Goal: Task Accomplishment & Management: Complete application form

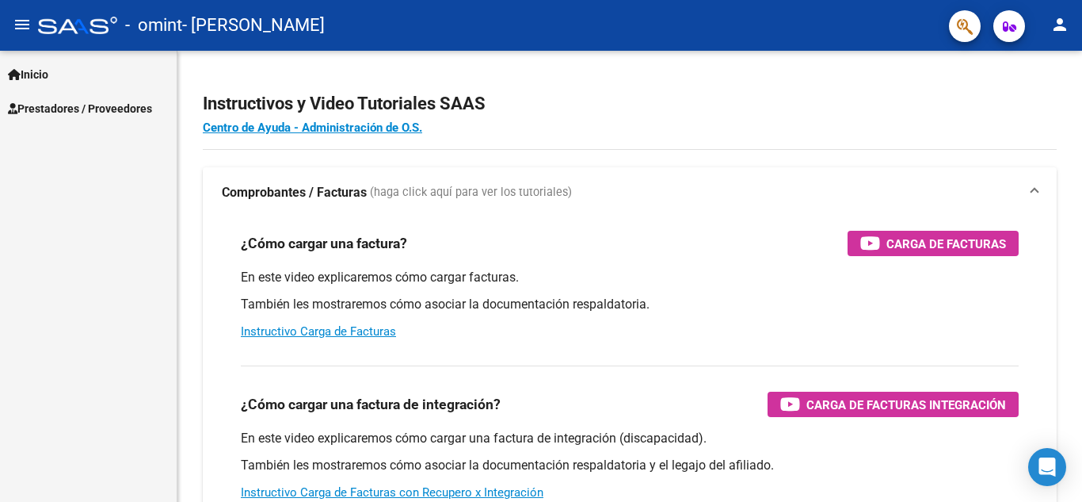
click at [81, 107] on span "Prestadores / Proveedores" at bounding box center [80, 108] width 144 height 17
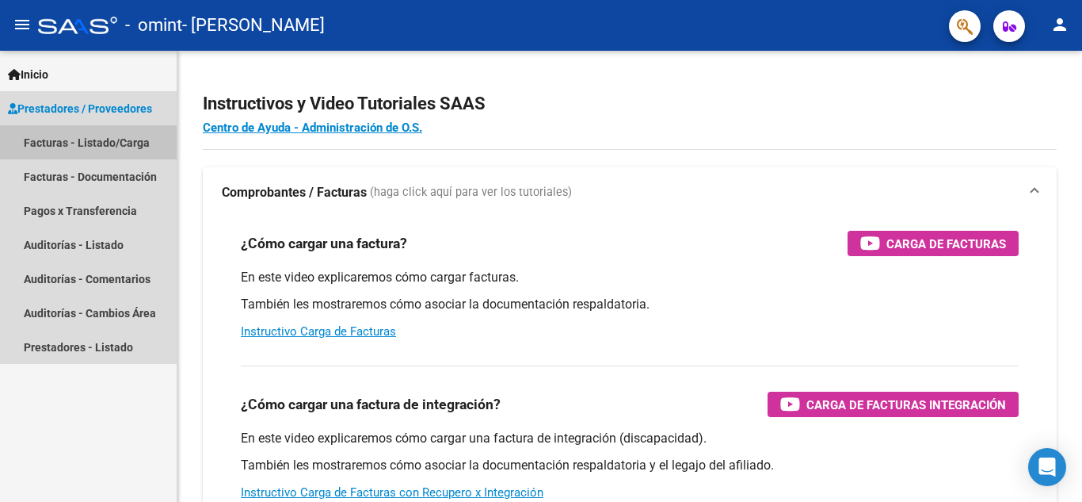
click at [131, 144] on link "Facturas - Listado/Carga" at bounding box center [88, 142] width 177 height 34
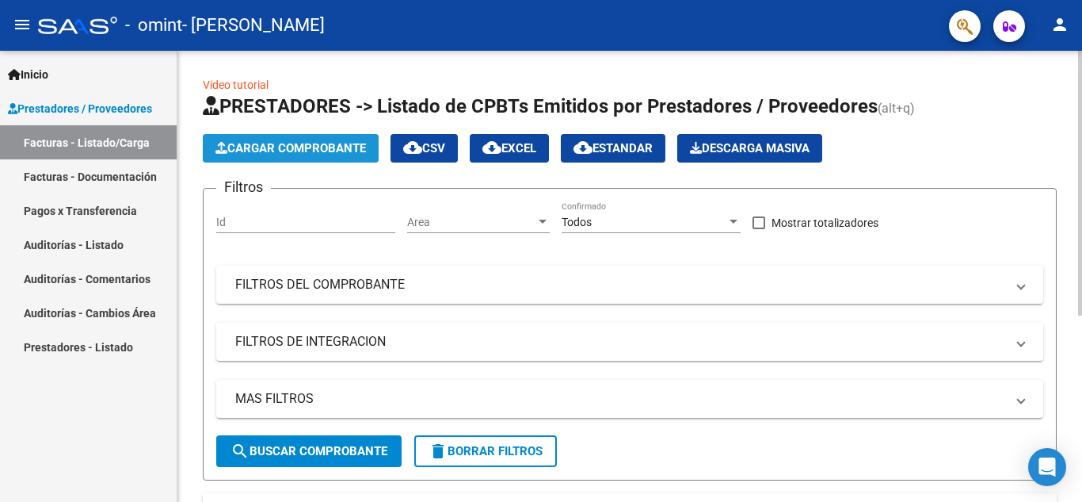
click at [283, 151] on span "Cargar Comprobante" at bounding box center [291, 148] width 151 height 14
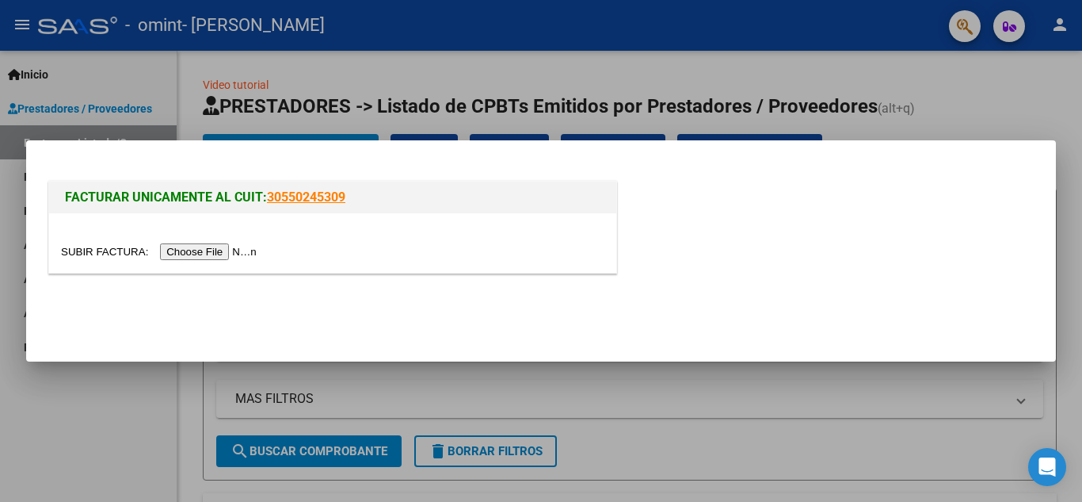
click at [230, 252] on input "file" at bounding box center [161, 251] width 200 height 17
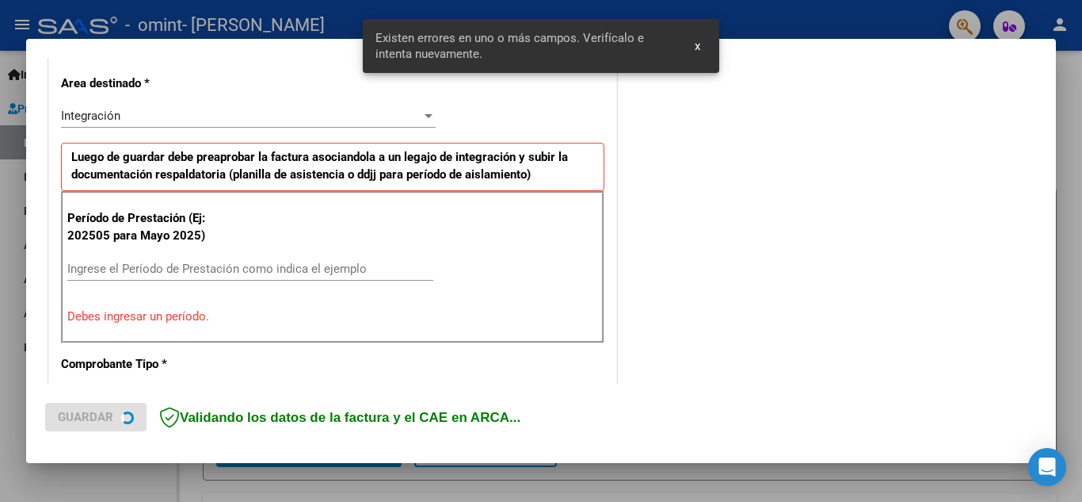
scroll to position [359, 0]
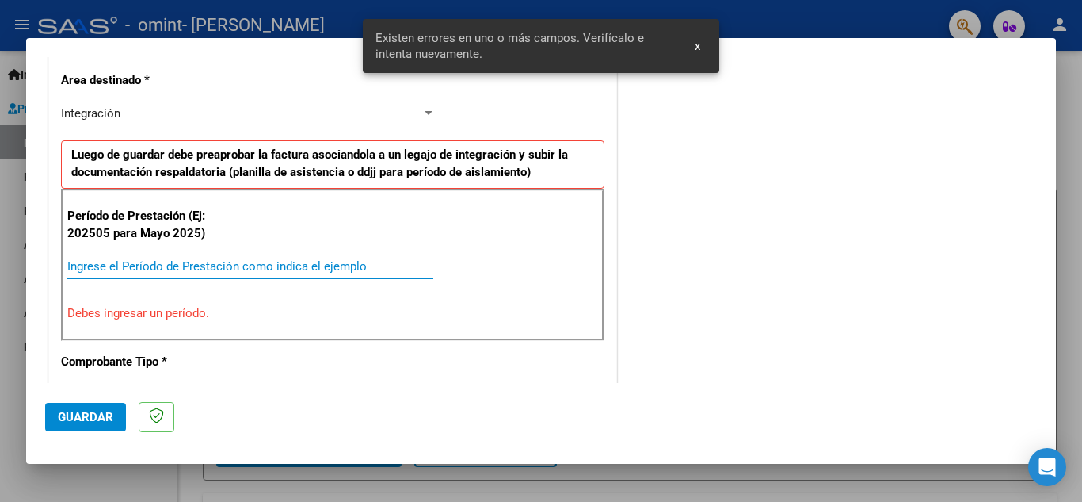
click at [364, 265] on input "Ingrese el Período de Prestación como indica el ejemplo" at bounding box center [250, 266] width 366 height 14
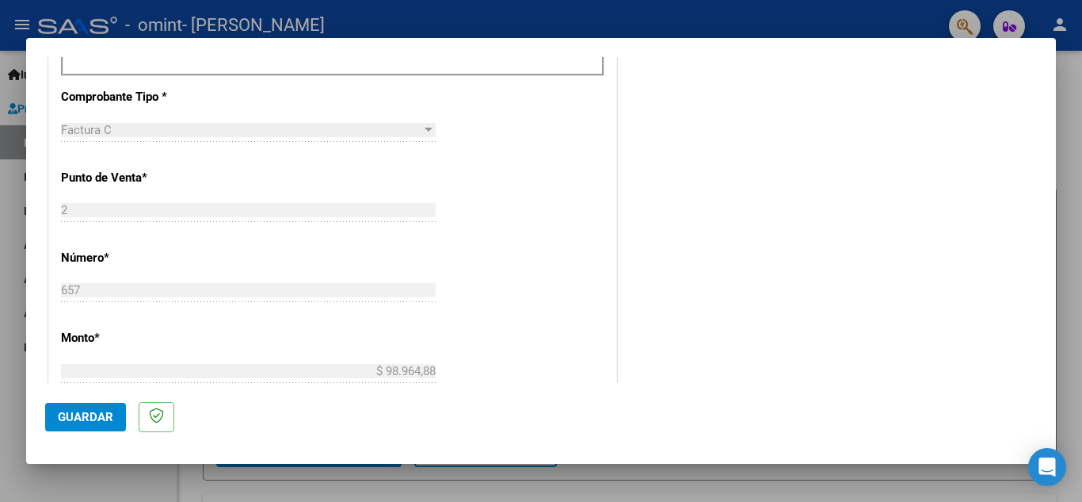
scroll to position [593, 0]
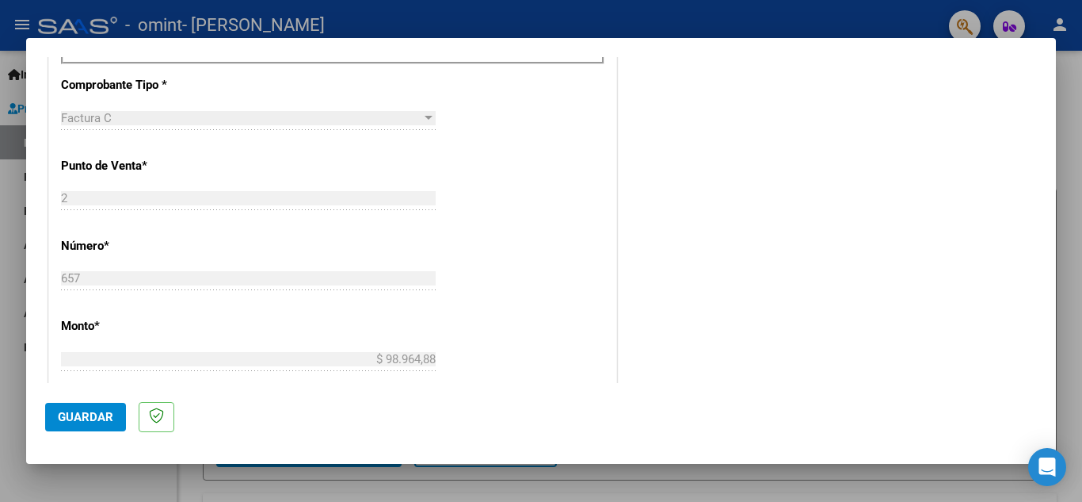
type input "202508"
click at [90, 414] on span "Guardar" at bounding box center [85, 417] width 55 height 14
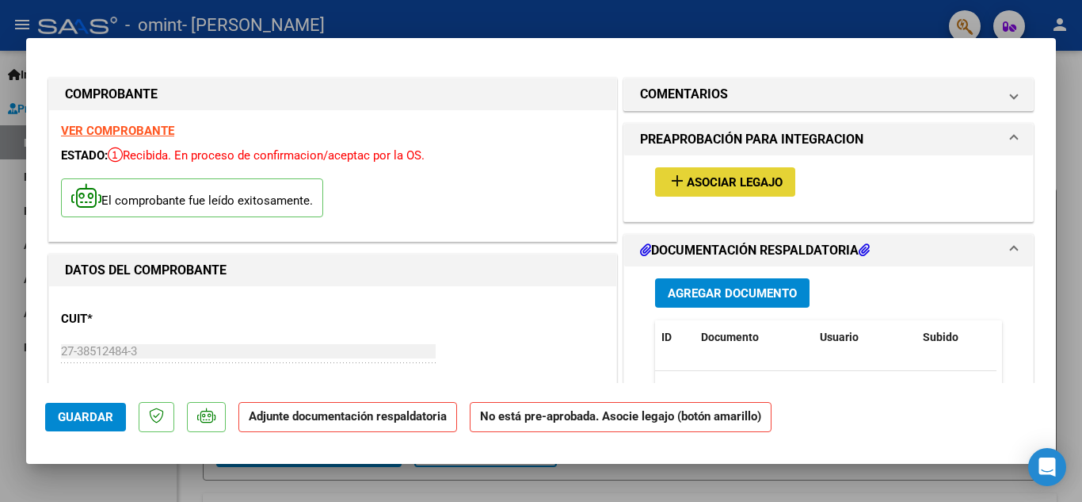
click at [708, 189] on span "Asociar Legajo" at bounding box center [735, 182] width 96 height 14
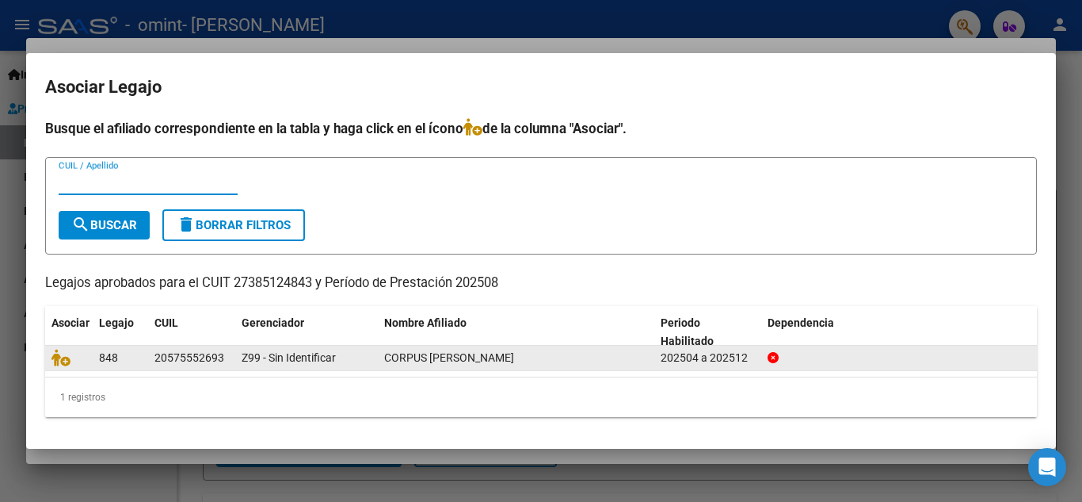
click at [401, 353] on span "CORPUS [PERSON_NAME]" at bounding box center [449, 357] width 130 height 13
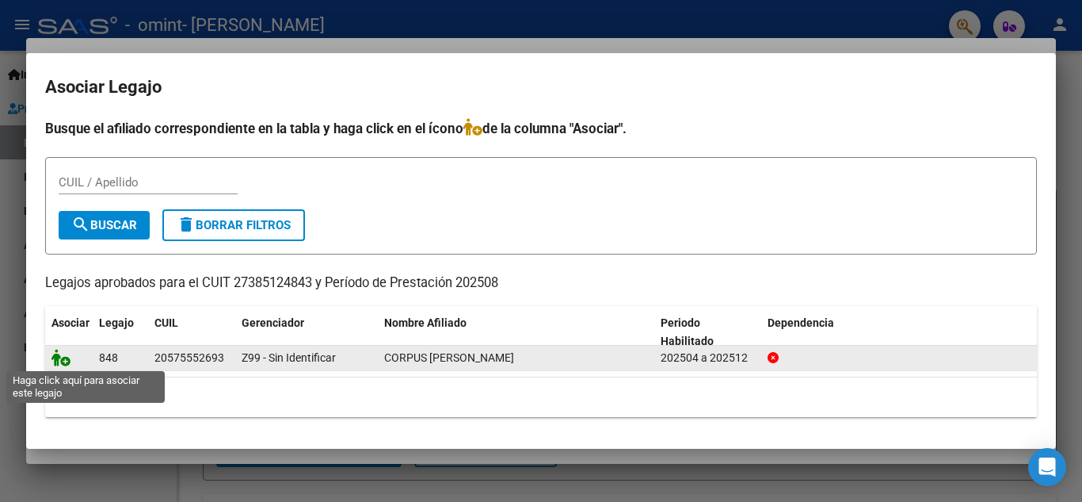
click at [66, 362] on icon at bounding box center [61, 357] width 19 height 17
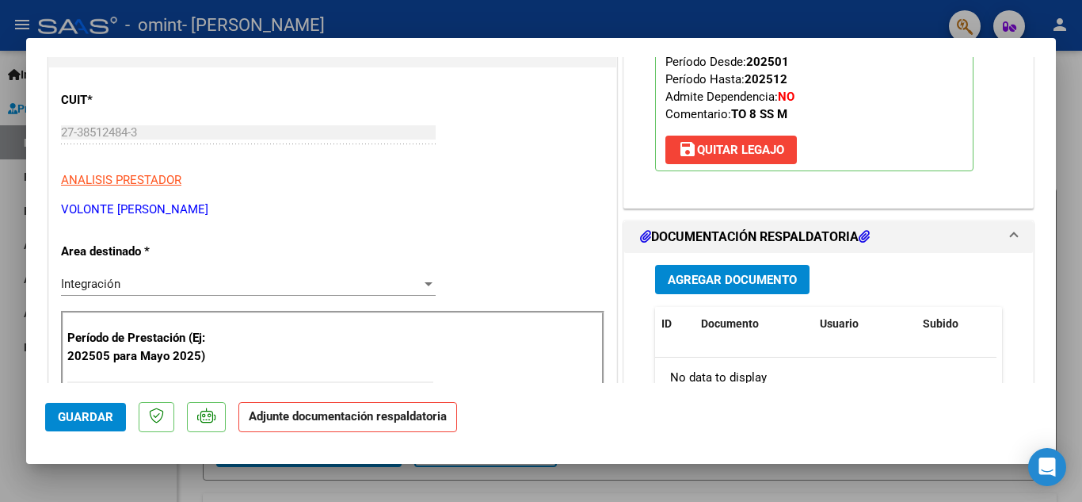
scroll to position [238, 0]
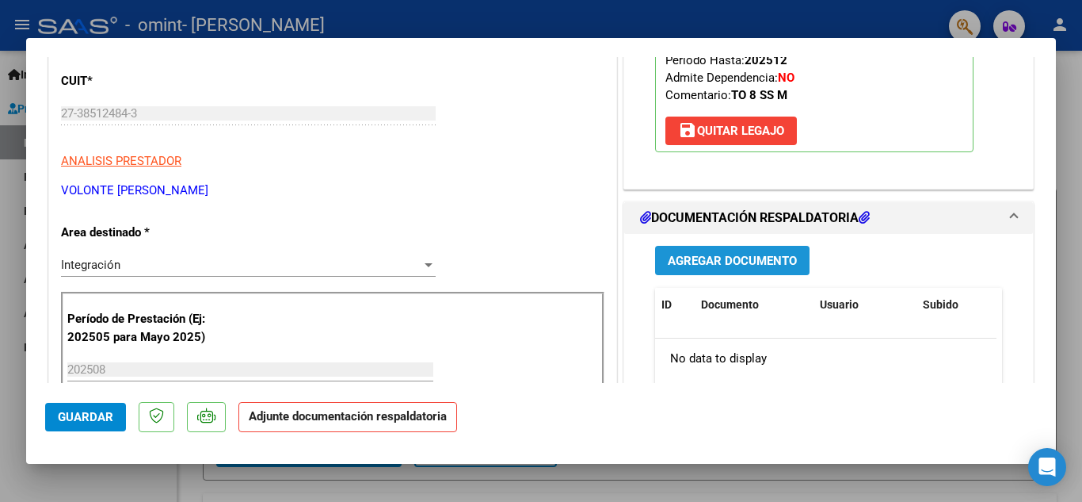
click at [709, 265] on span "Agregar Documento" at bounding box center [732, 261] width 129 height 14
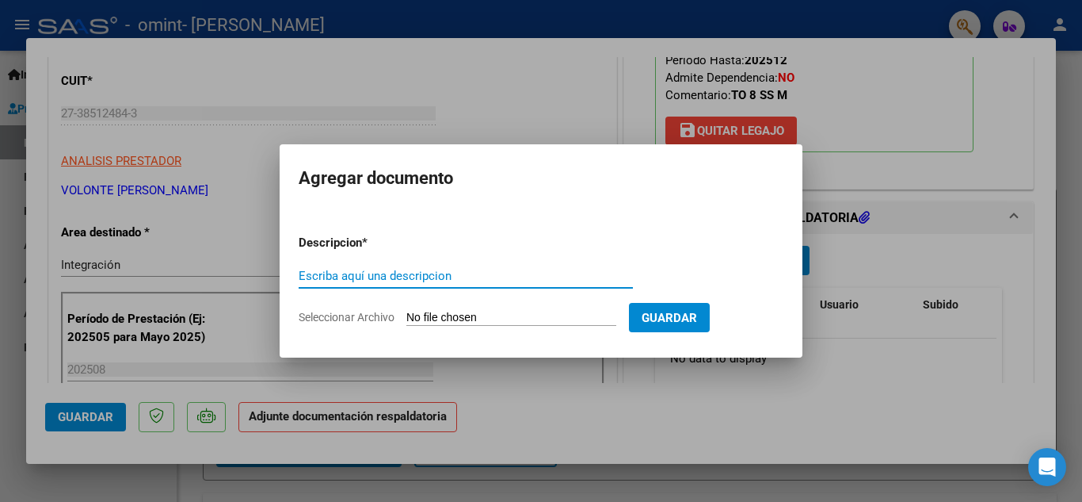
click at [378, 276] on input "Escriba aquí una descripcion" at bounding box center [466, 276] width 334 height 14
click at [300, 280] on input "Escriba aquí una descripcion" at bounding box center [466, 276] width 334 height 14
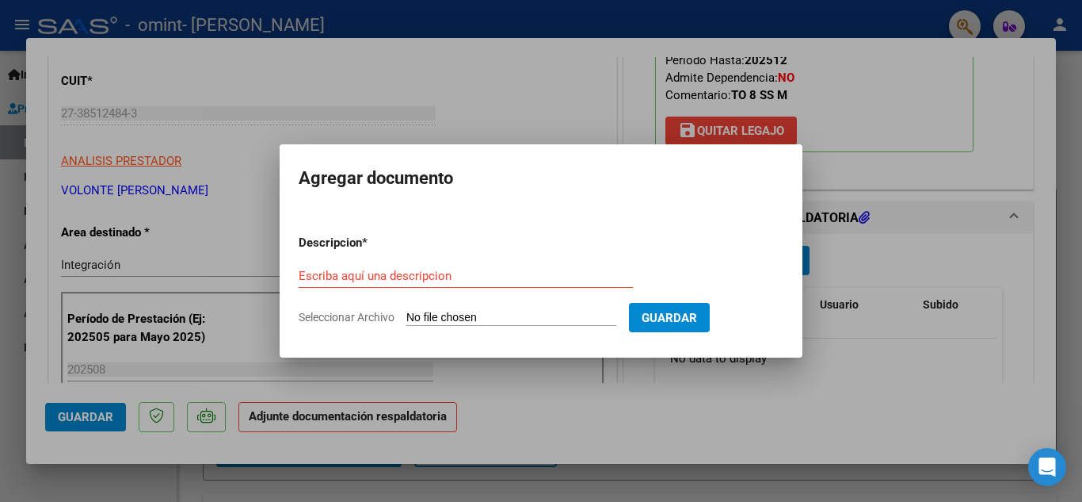
click at [429, 317] on input "Seleccionar Archivo" at bounding box center [511, 318] width 210 height 15
type input "C:\fakepath\[PERSON_NAME] Asistencia [DATE].pdf"
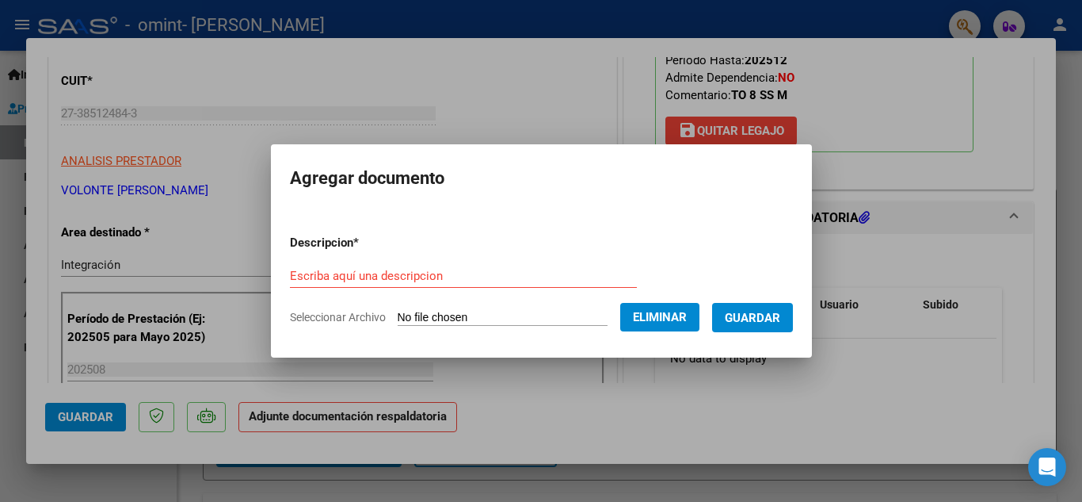
click at [541, 259] on form "Descripcion * Escriba aquí una descripcion Seleccionar Archivo Eliminar Guardar" at bounding box center [541, 280] width 503 height 116
click at [534, 271] on input "Escriba aquí una descripcion" at bounding box center [463, 276] width 347 height 14
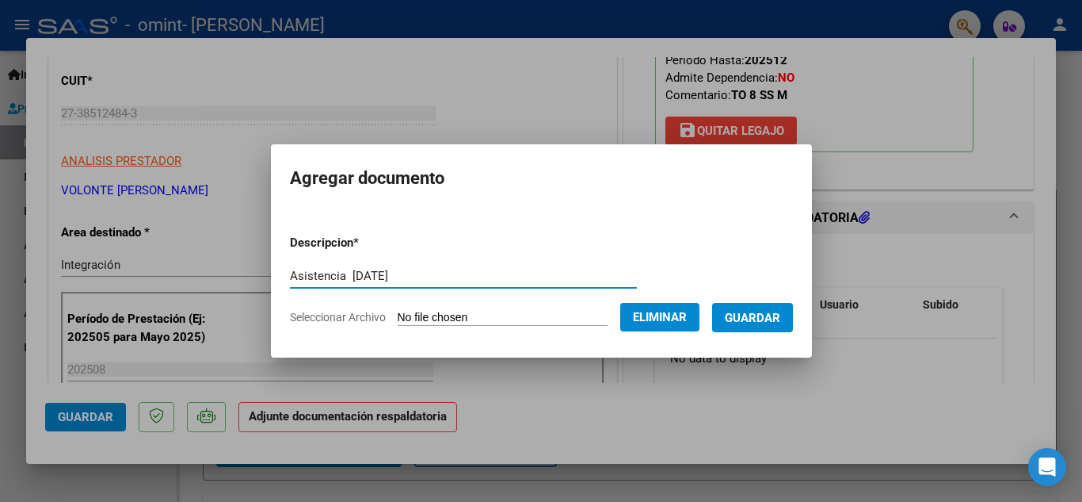
type input "Asistencia [DATE]"
click at [775, 316] on span "Guardar" at bounding box center [752, 318] width 55 height 14
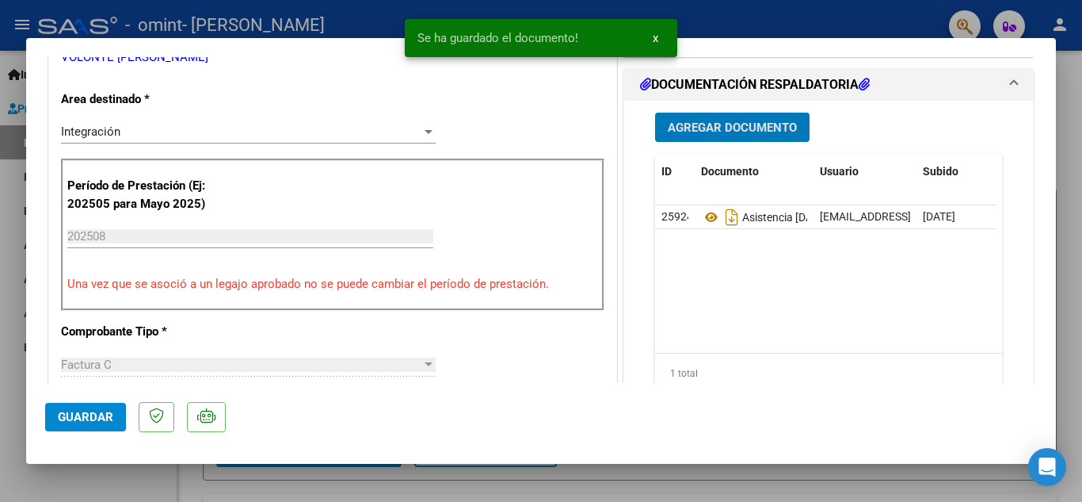
scroll to position [396, 0]
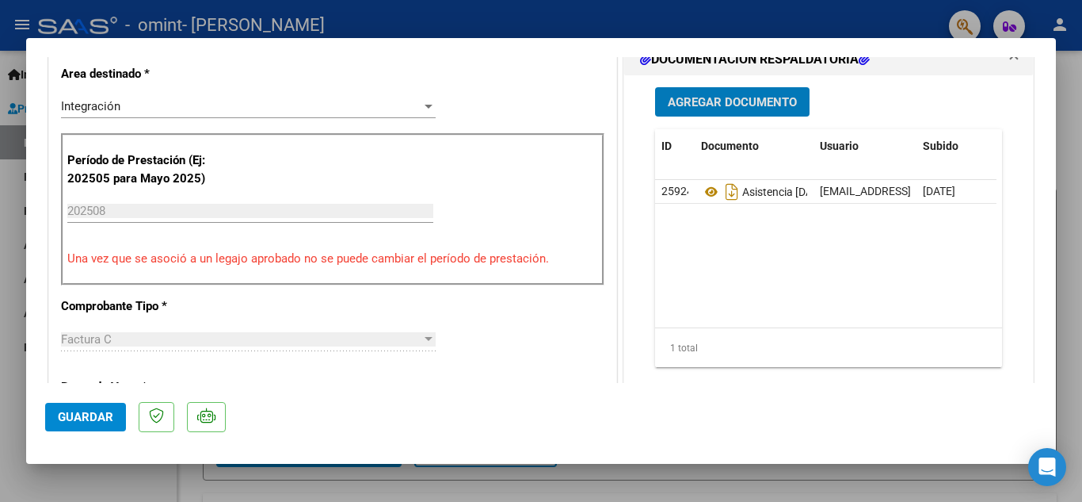
click at [77, 418] on span "Guardar" at bounding box center [85, 417] width 55 height 14
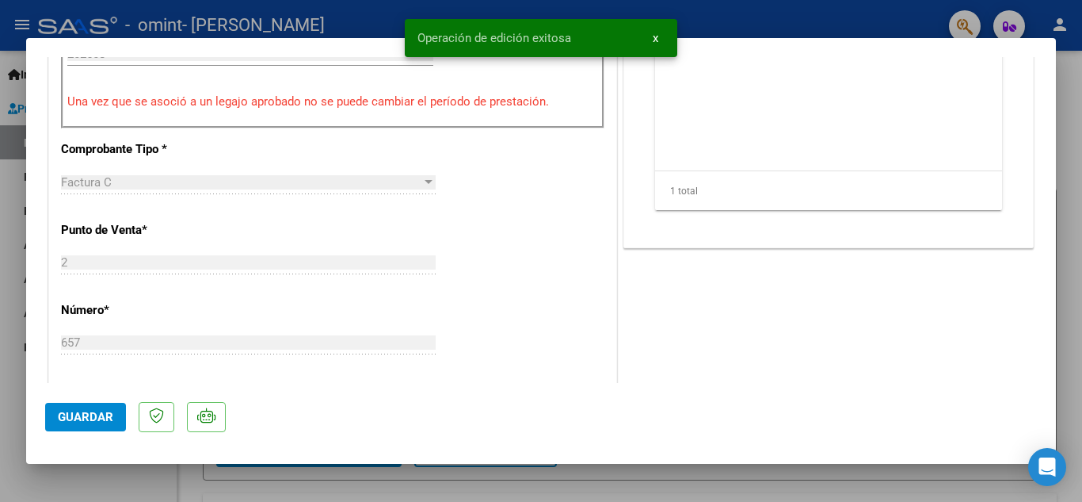
scroll to position [555, 0]
click at [102, 412] on span "Guardar" at bounding box center [85, 417] width 55 height 14
click at [655, 39] on span "x" at bounding box center [656, 38] width 6 height 14
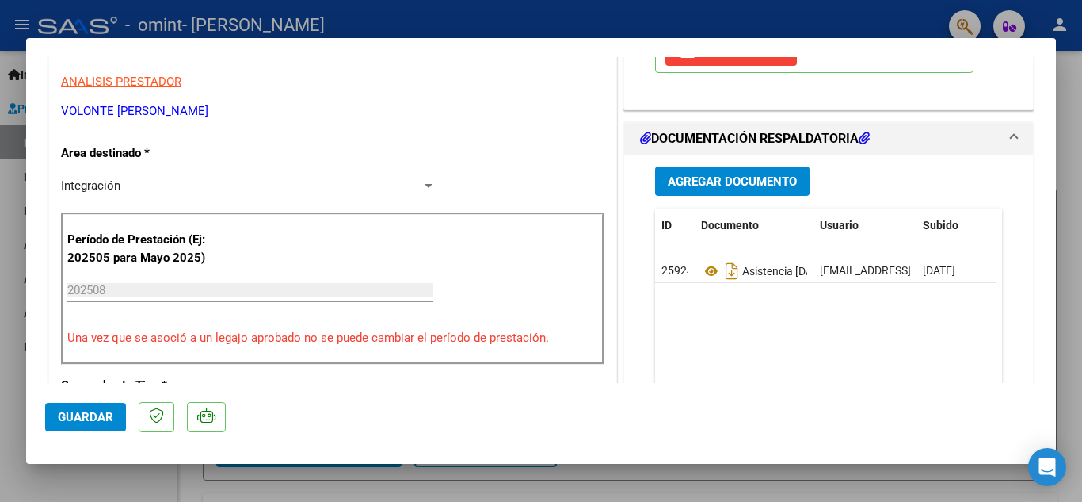
scroll to position [0, 0]
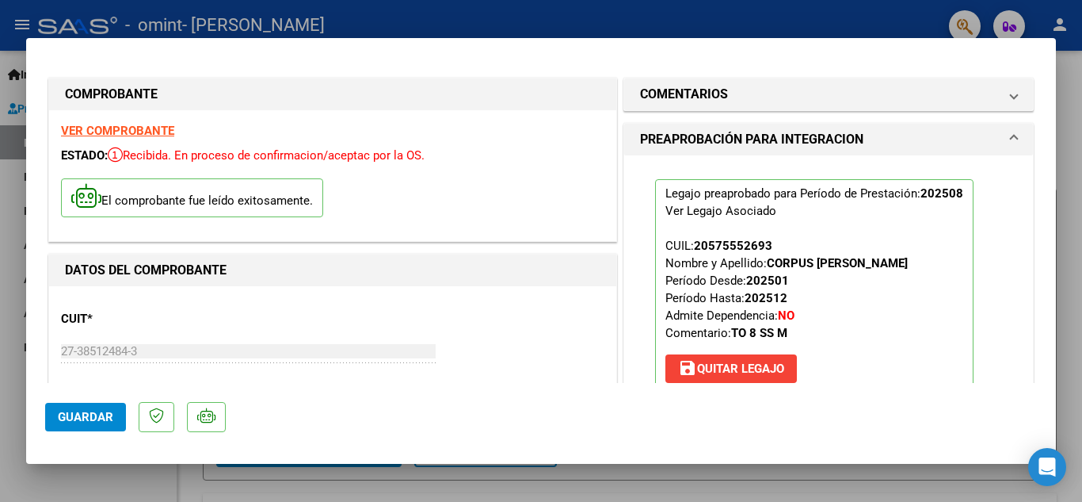
click at [1066, 245] on div at bounding box center [541, 251] width 1082 height 502
type input "$ 0,00"
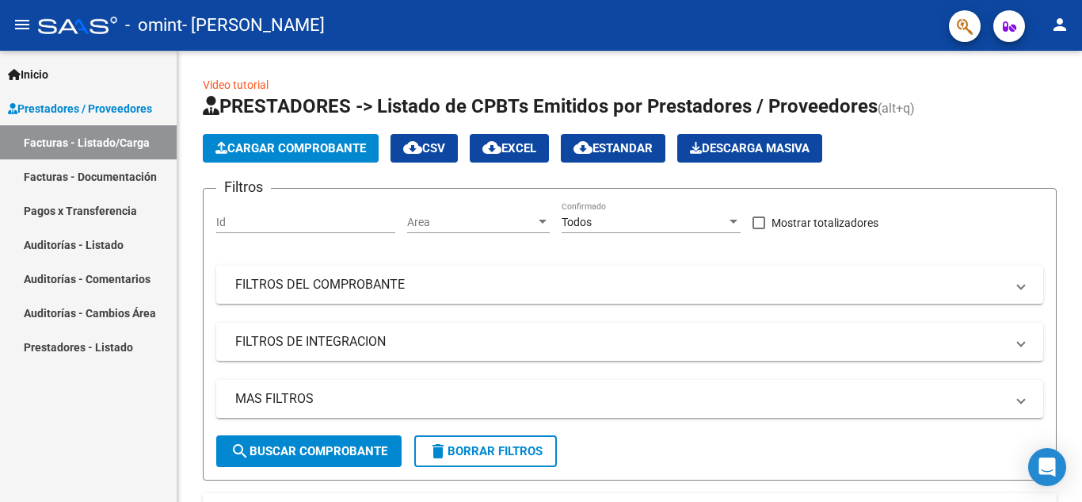
click at [115, 179] on link "Facturas - Documentación" at bounding box center [88, 176] width 177 height 34
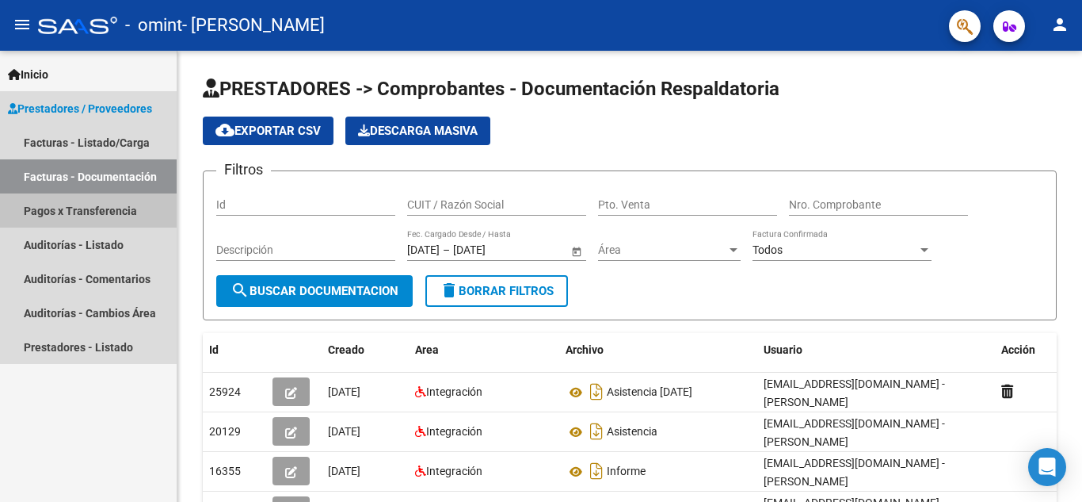
click at [108, 219] on link "Pagos x Transferencia" at bounding box center [88, 210] width 177 height 34
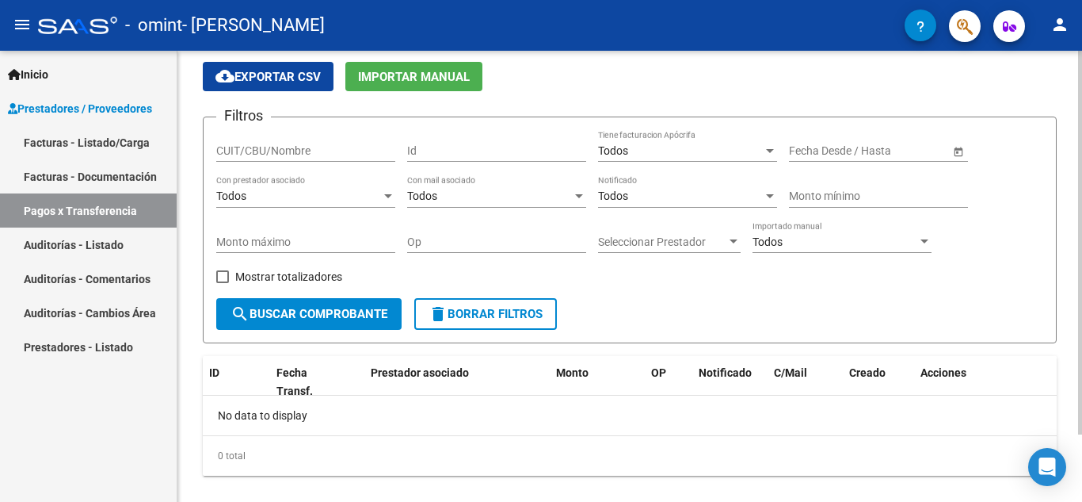
scroll to position [79, 0]
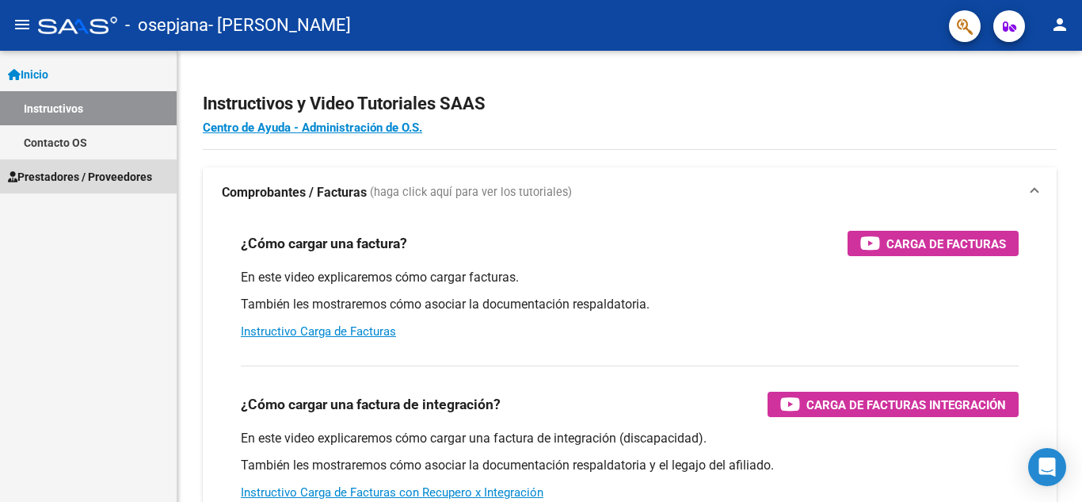
click at [86, 180] on span "Prestadores / Proveedores" at bounding box center [80, 176] width 144 height 17
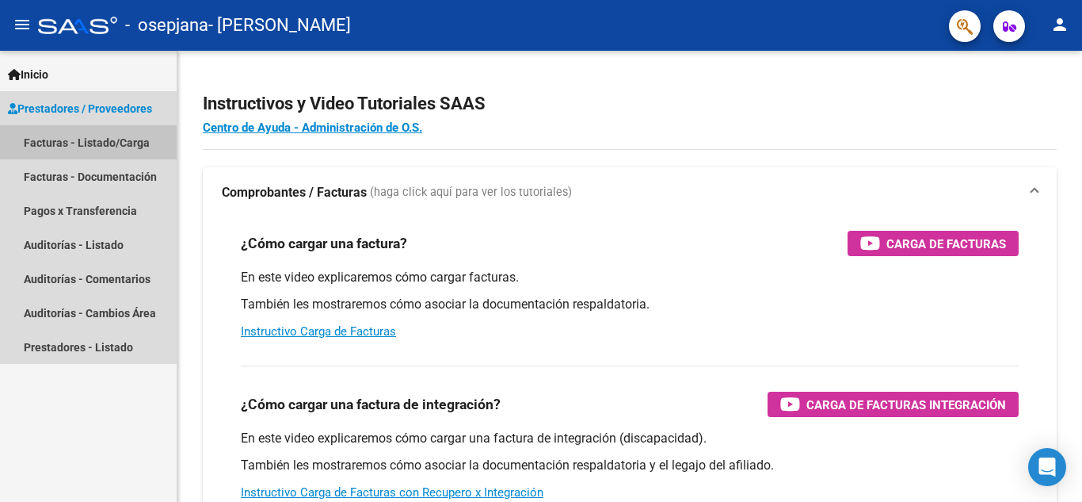
click at [128, 139] on link "Facturas - Listado/Carga" at bounding box center [88, 142] width 177 height 34
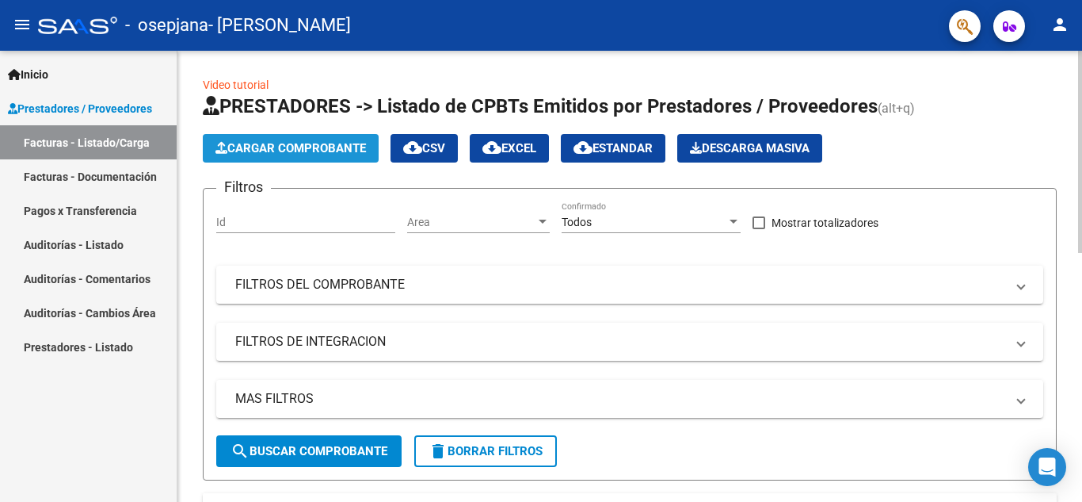
click at [318, 151] on span "Cargar Comprobante" at bounding box center [291, 148] width 151 height 14
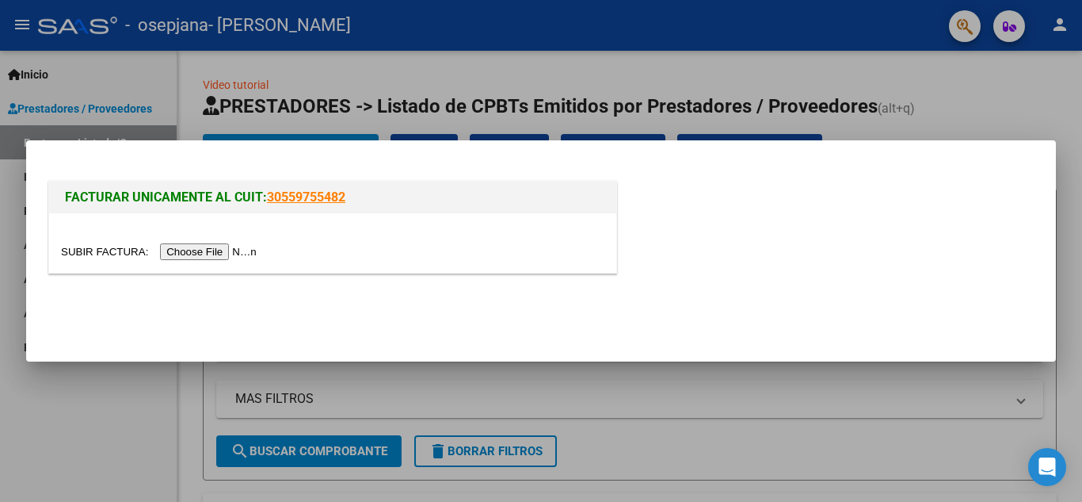
click at [239, 249] on input "file" at bounding box center [161, 251] width 200 height 17
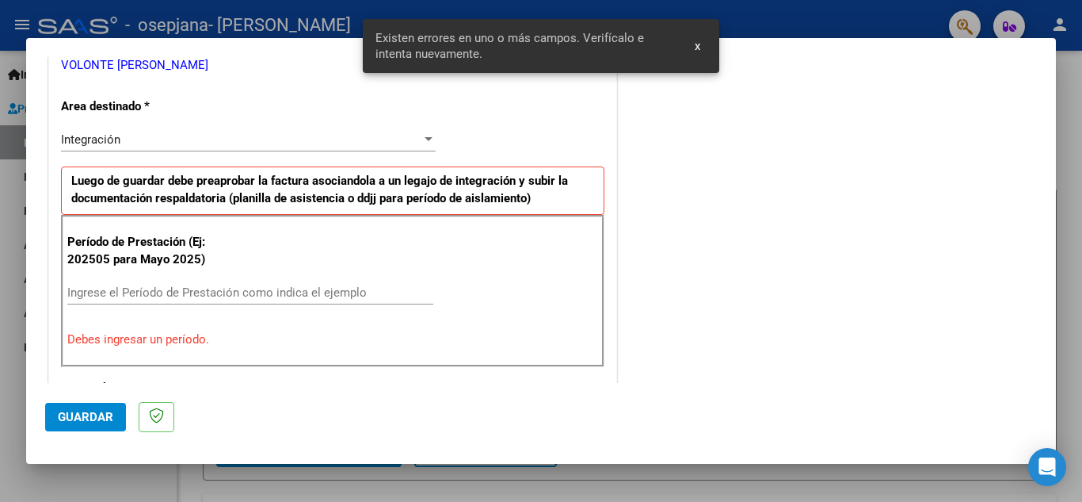
scroll to position [359, 0]
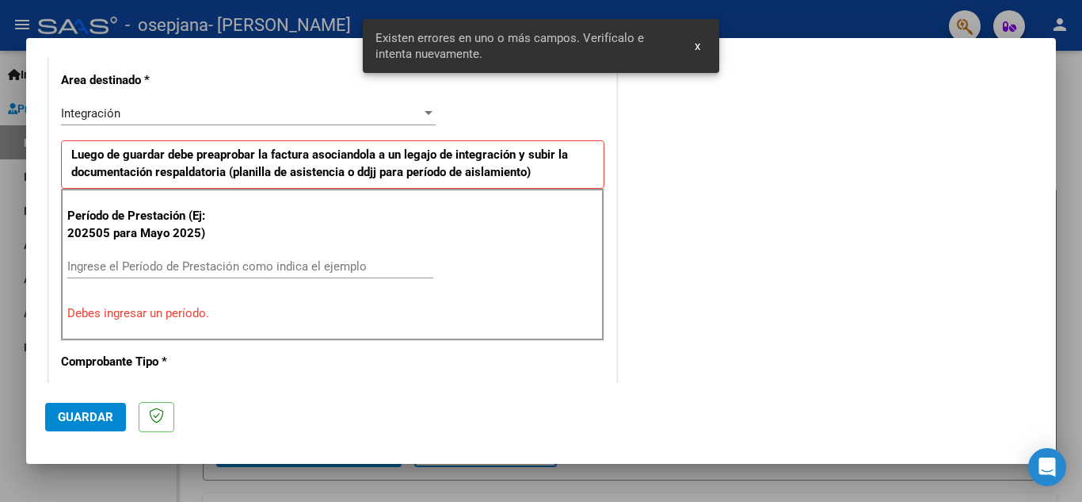
click at [279, 266] on input "Ingrese el Período de Prestación como indica el ejemplo" at bounding box center [250, 266] width 366 height 14
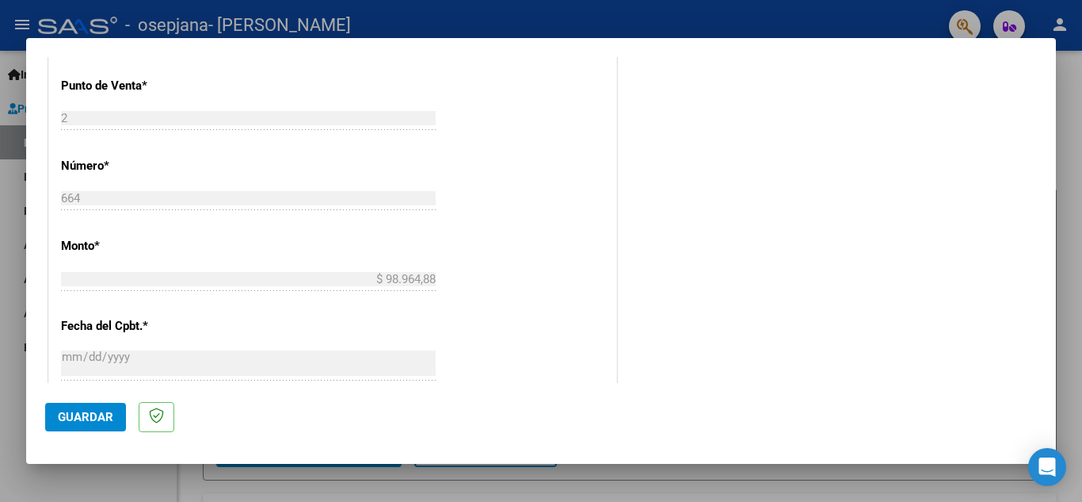
scroll to position [834, 0]
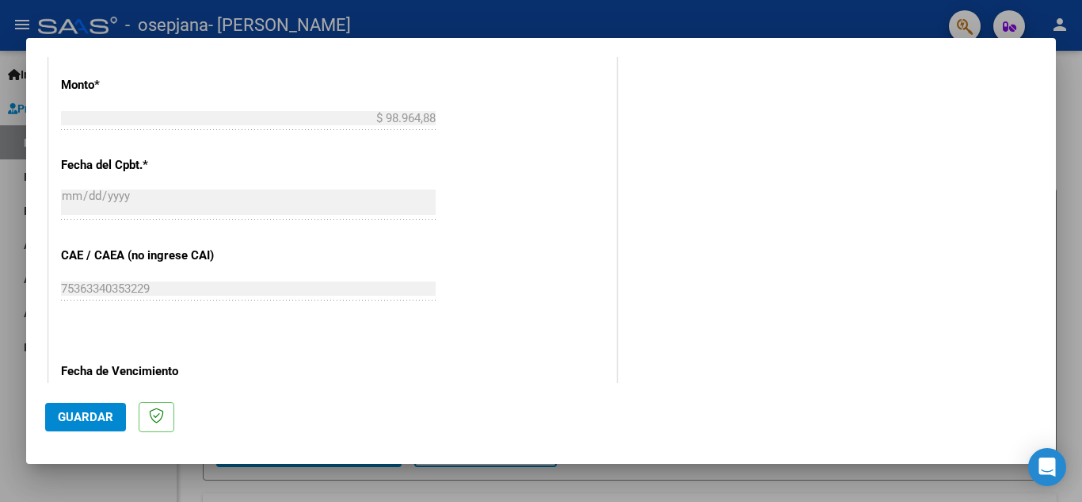
type input "202508"
click at [78, 418] on span "Guardar" at bounding box center [85, 417] width 55 height 14
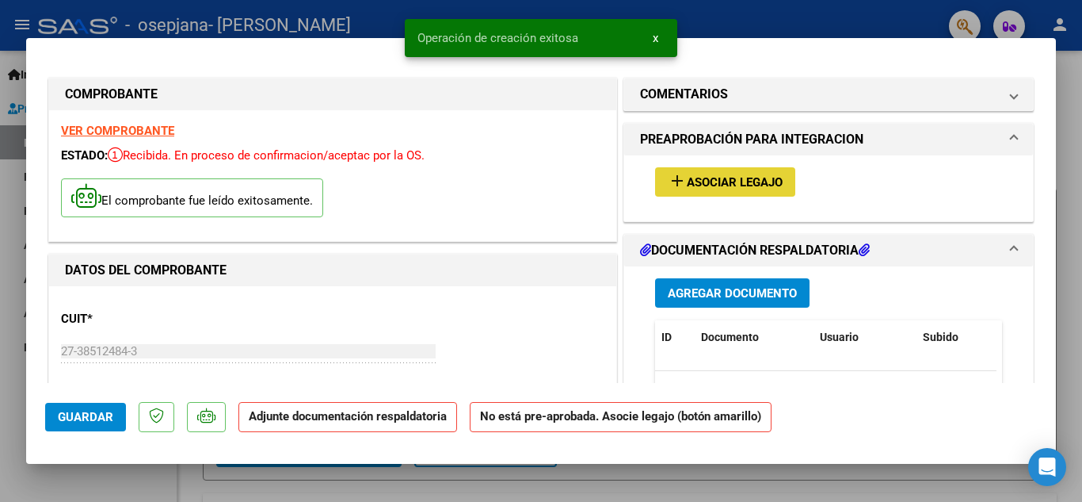
click at [707, 177] on span "Asociar Legajo" at bounding box center [735, 182] width 96 height 14
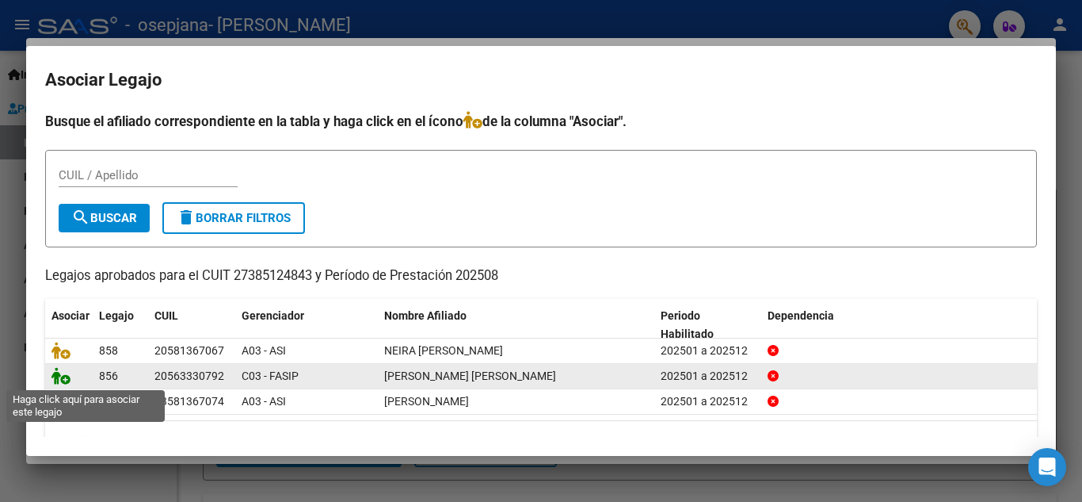
click at [63, 382] on icon at bounding box center [61, 375] width 19 height 17
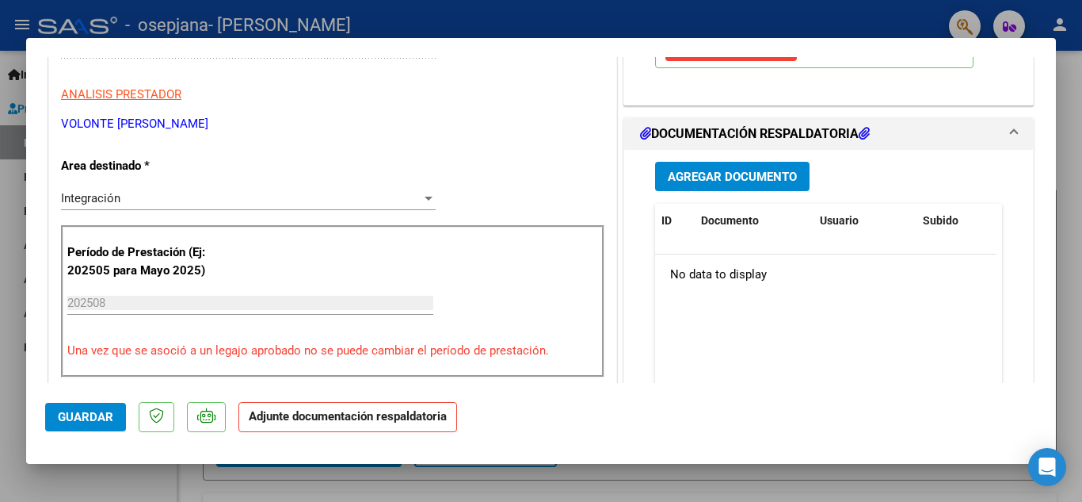
scroll to position [317, 0]
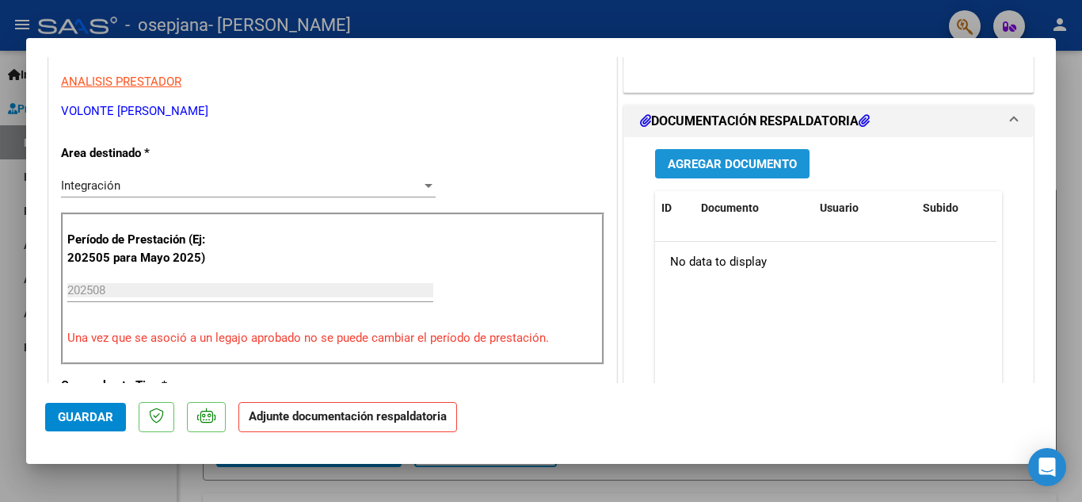
click at [719, 170] on span "Agregar Documento" at bounding box center [732, 164] width 129 height 14
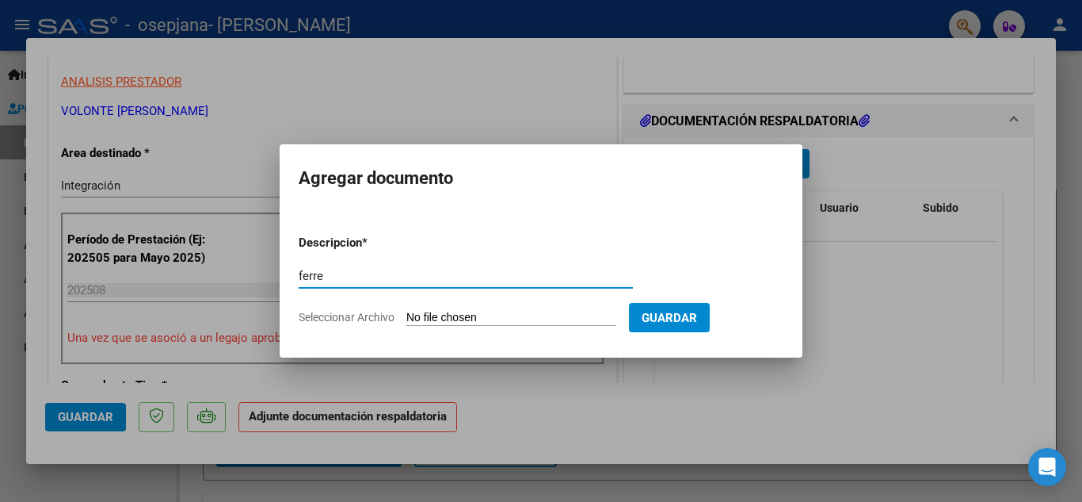
type input "ferre"
click at [425, 315] on input "Seleccionar Archivo" at bounding box center [511, 318] width 210 height 15
type input "C:\fakepath\ASISTENCIA OSEPJANA FERREYRA ThAIEL. ago 25 .pdf (1).pdf"
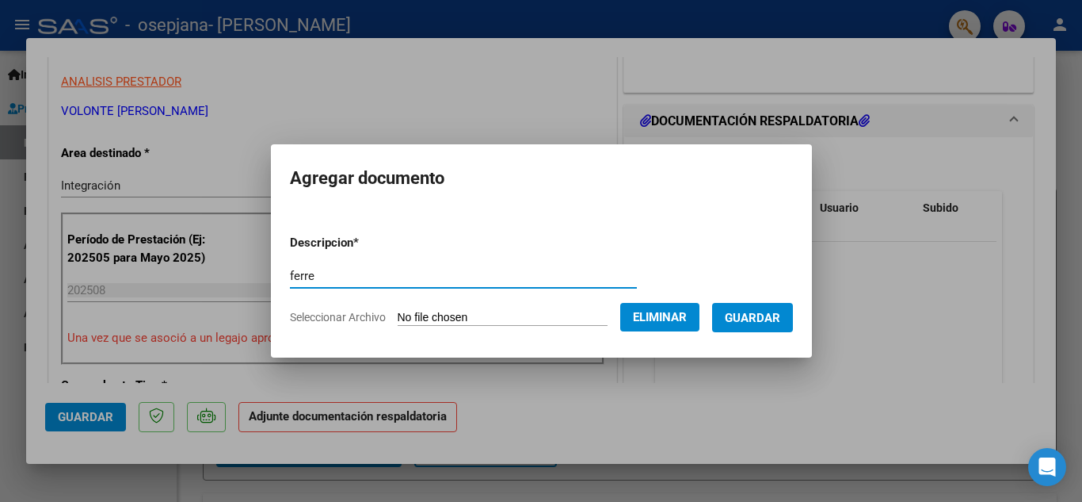
drag, startPoint x: 360, startPoint y: 264, endPoint x: 316, endPoint y: 263, distance: 43.6
click at [316, 264] on div "ferre Escriba aquí una descripcion" at bounding box center [463, 276] width 347 height 24
type input "f"
type input "Asistencia ago 25"
click at [771, 315] on span "Guardar" at bounding box center [752, 318] width 55 height 14
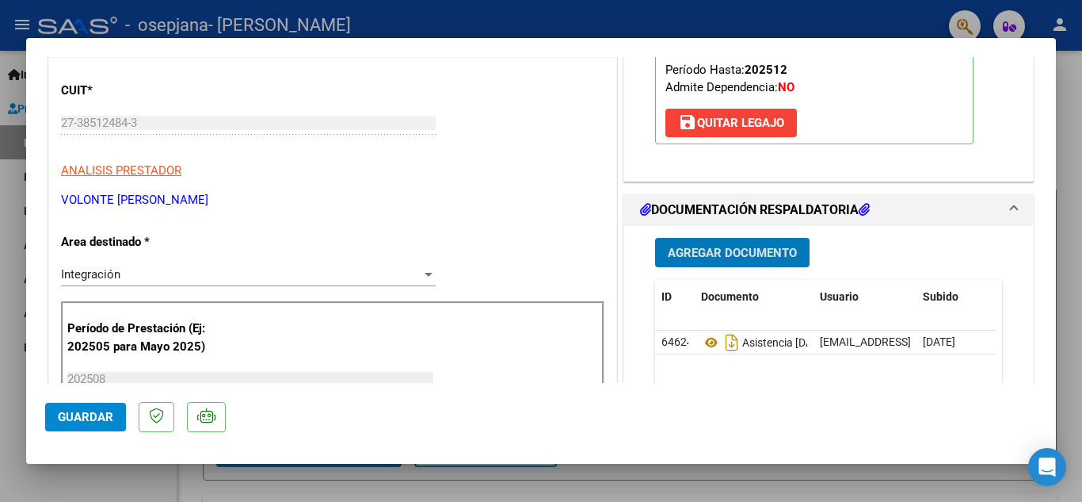
scroll to position [238, 0]
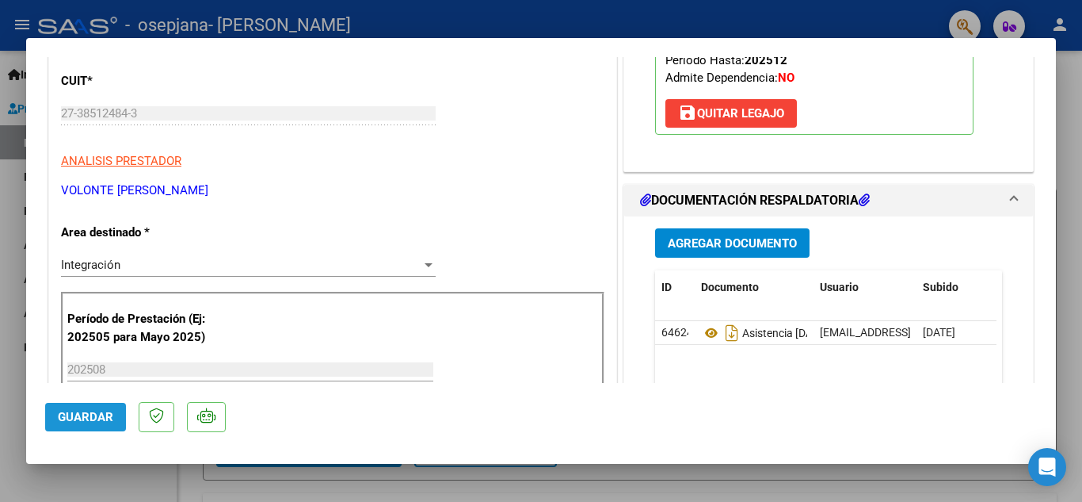
click at [100, 426] on button "Guardar" at bounding box center [85, 416] width 81 height 29
click at [79, 417] on span "Guardar" at bounding box center [85, 417] width 55 height 14
type input "$ 0,00"
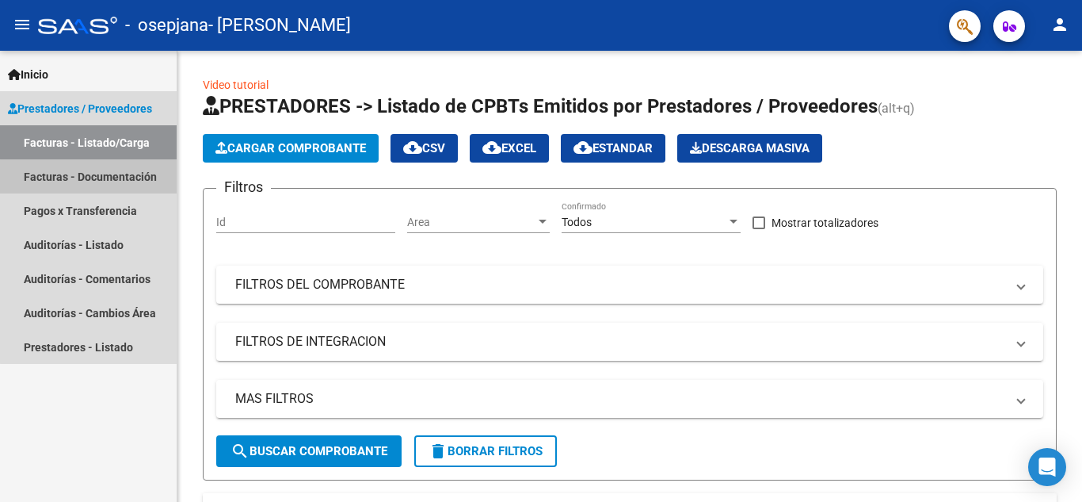
click at [89, 177] on link "Facturas - Documentación" at bounding box center [88, 176] width 177 height 34
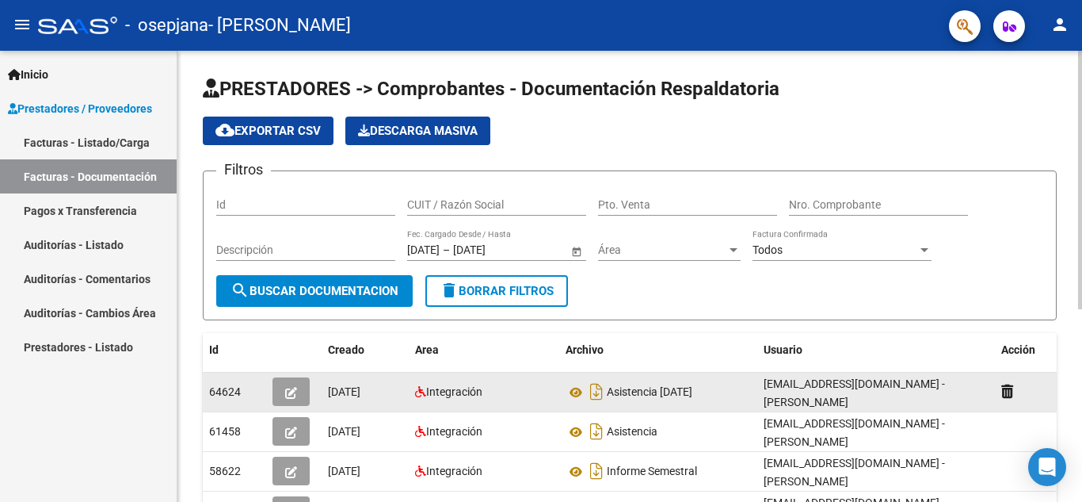
click at [296, 391] on icon "button" at bounding box center [291, 393] width 12 height 12
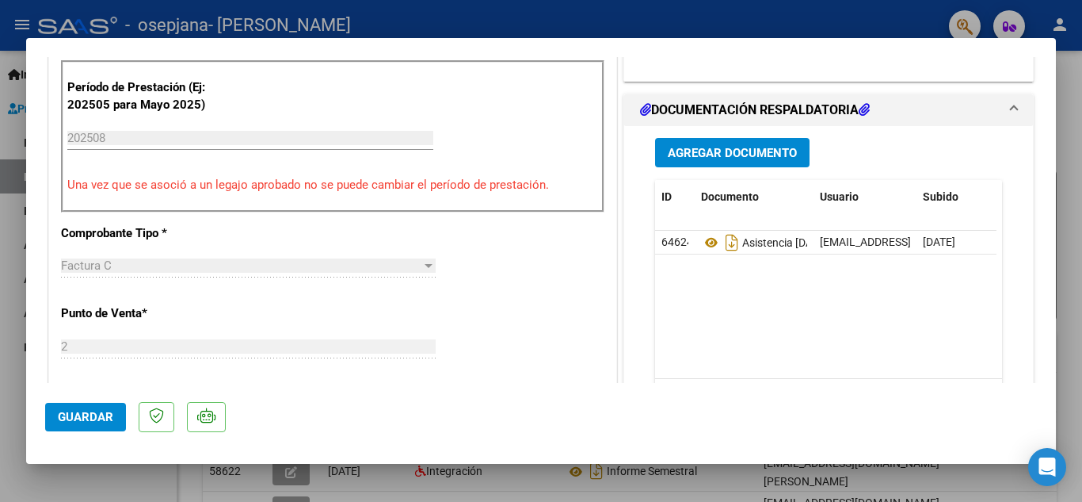
scroll to position [396, 0]
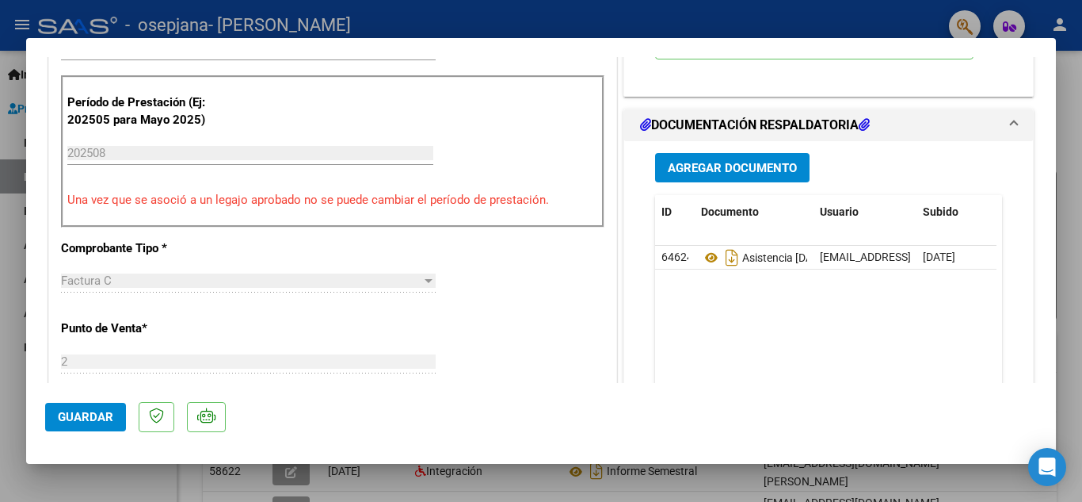
click at [68, 417] on span "Guardar" at bounding box center [85, 417] width 55 height 14
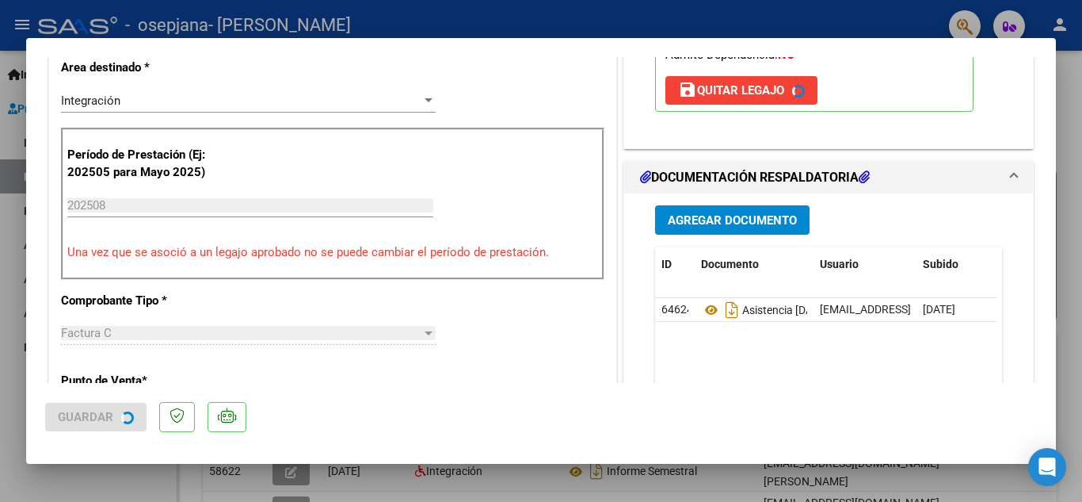
scroll to position [317, 0]
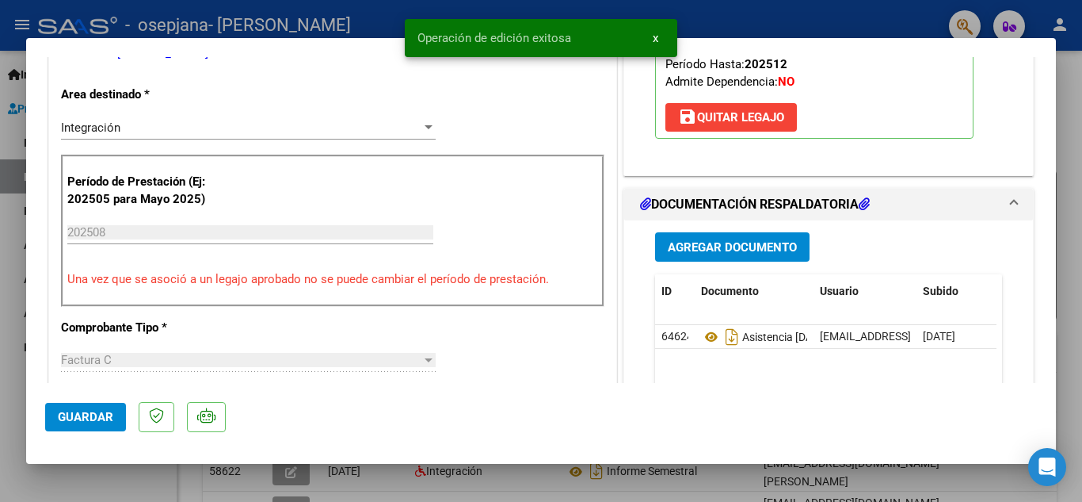
click at [654, 40] on span "x" at bounding box center [656, 38] width 6 height 14
